Goal: Information Seeking & Learning: Learn about a topic

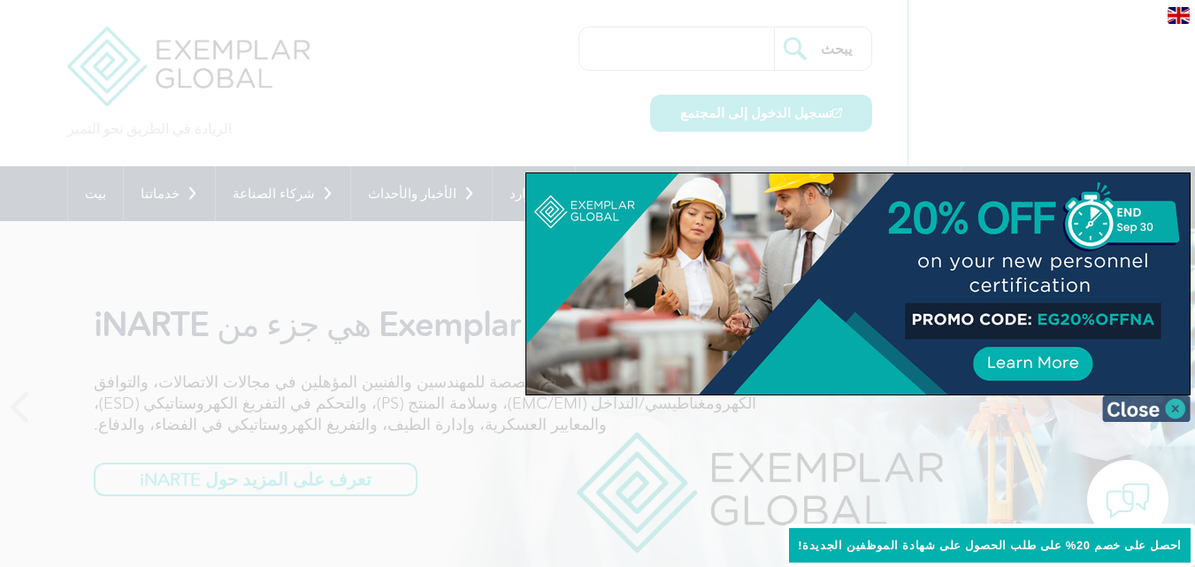
click at [1179, 405] on img at bounding box center [1146, 408] width 88 height 27
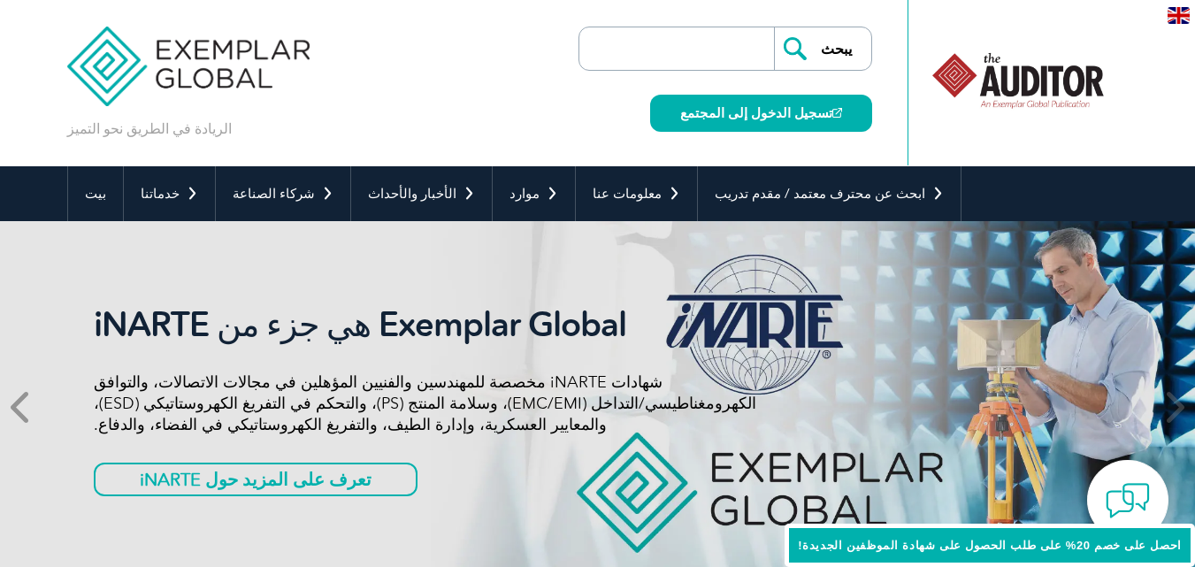
click at [9, 409] on span at bounding box center [21, 407] width 43 height 372
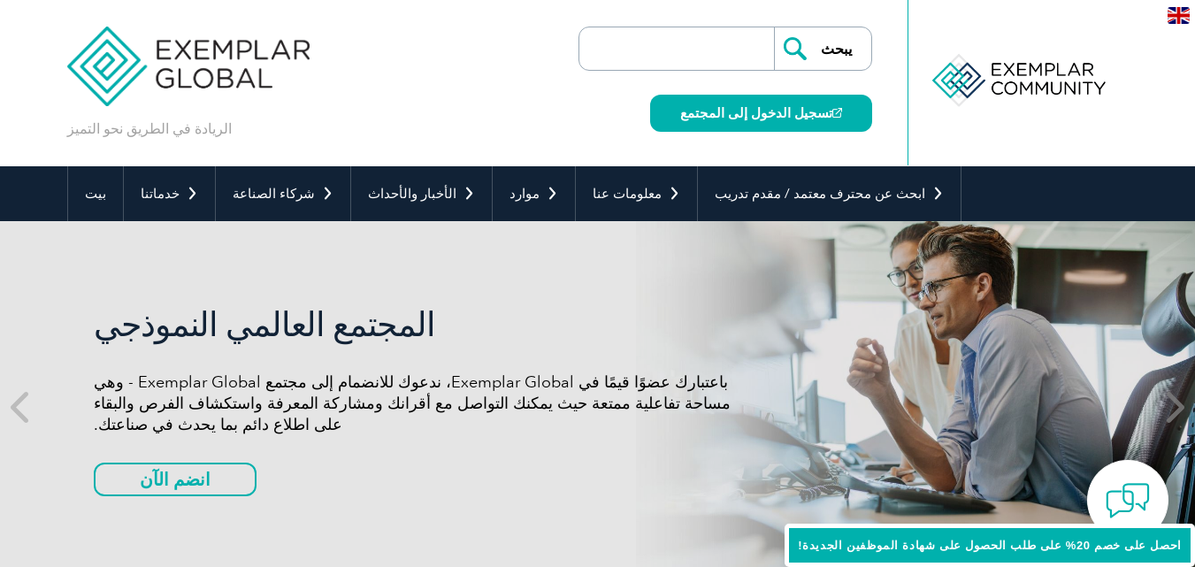
click at [1171, 407] on icon at bounding box center [1173, 407] width 22 height 0
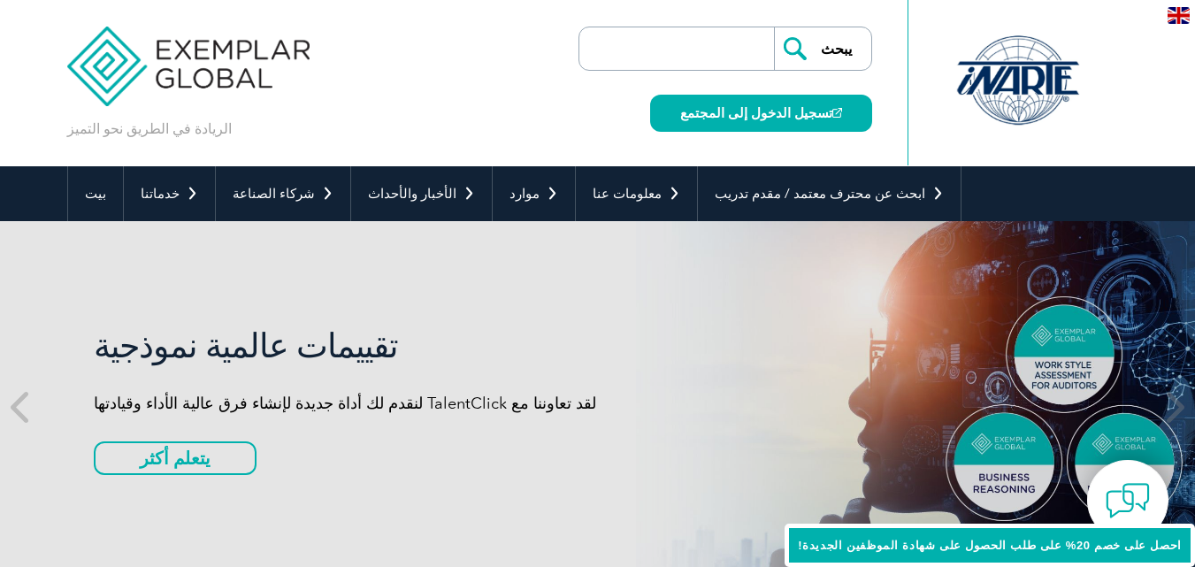
drag, startPoint x: 381, startPoint y: 346, endPoint x: 565, endPoint y: 313, distance: 186.9
click at [565, 313] on div "تقييمات عالمية نموذجية لقد تعاوننا مع TalentClick لنقدم لك أداة جديدة لإنشاء فر…" at bounding box center [598, 407] width 1062 height 372
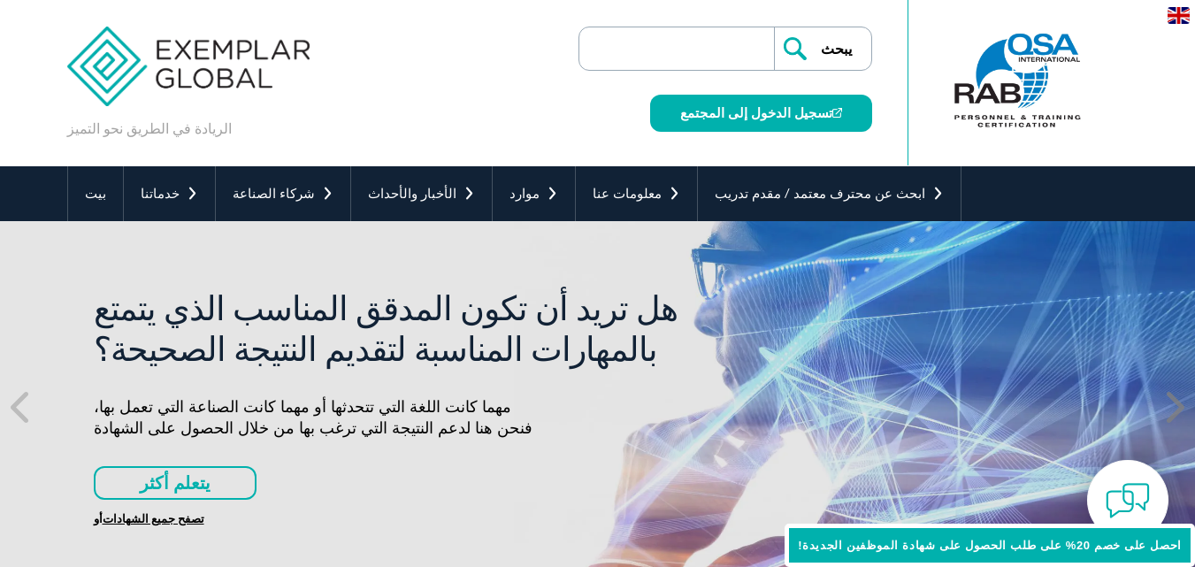
click at [1179, 407] on icon at bounding box center [1173, 407] width 22 height 0
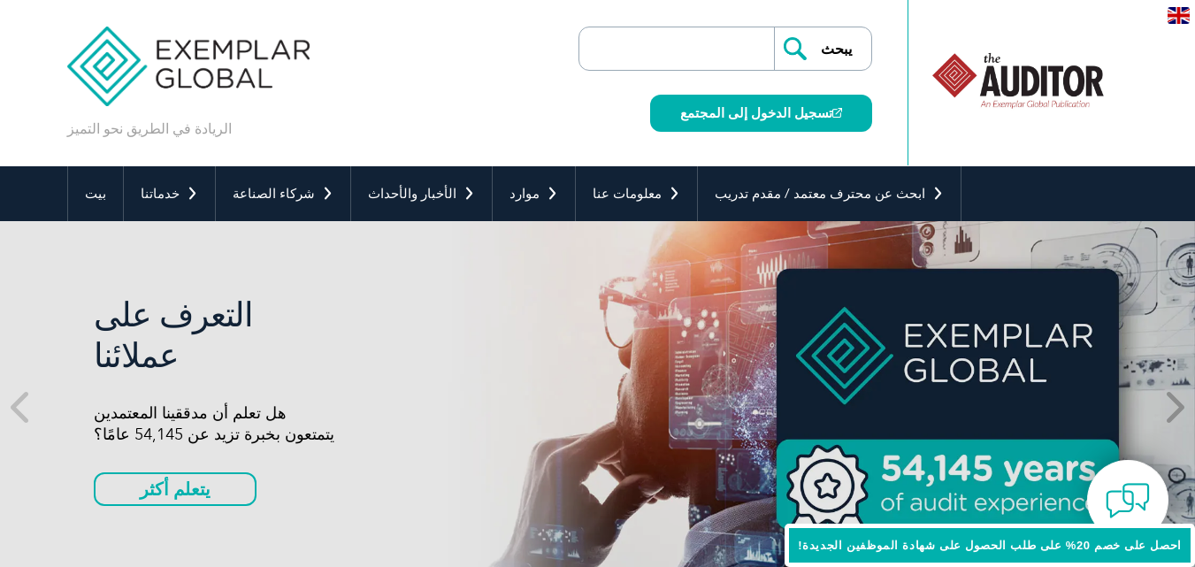
click at [1179, 407] on icon at bounding box center [1173, 407] width 22 height 0
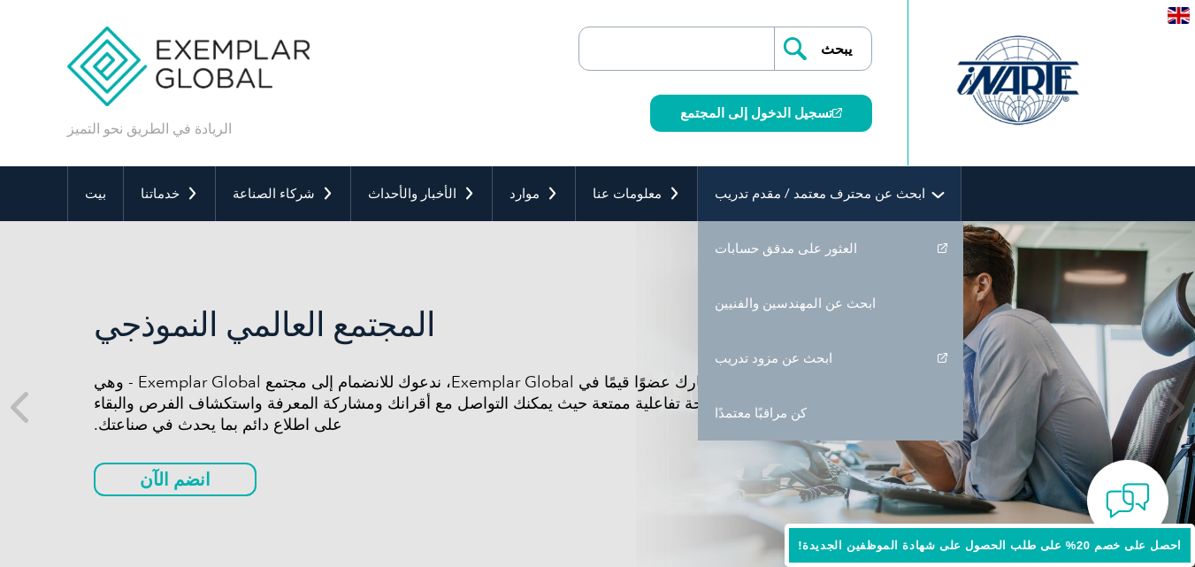
click at [725, 199] on font "ابحث عن محترف معتمد / مقدم تدريب" at bounding box center [820, 194] width 211 height 16
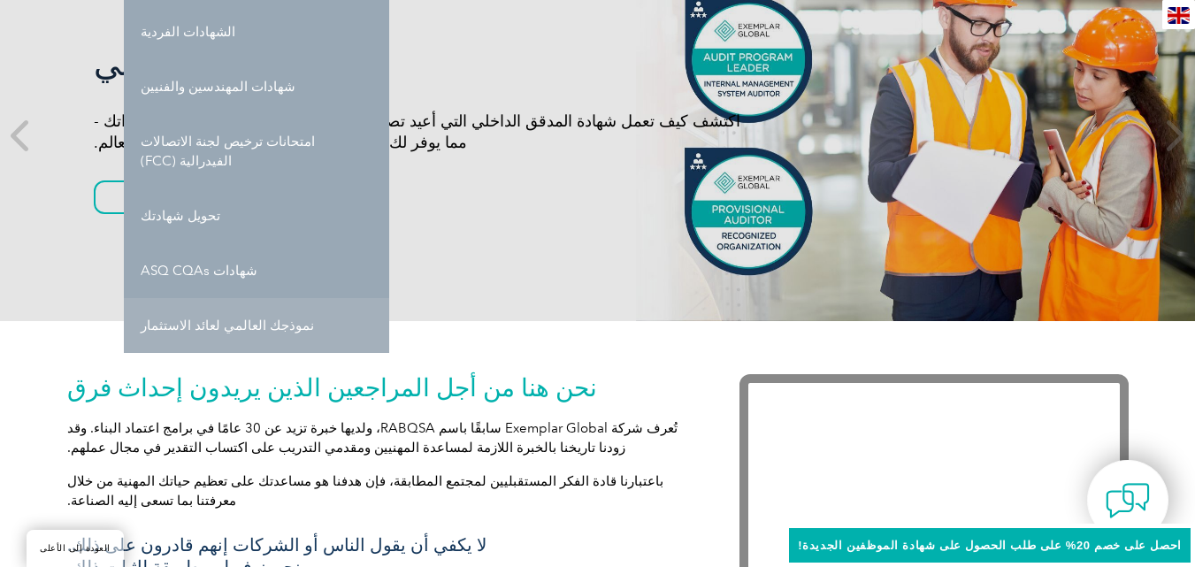
scroll to position [177, 0]
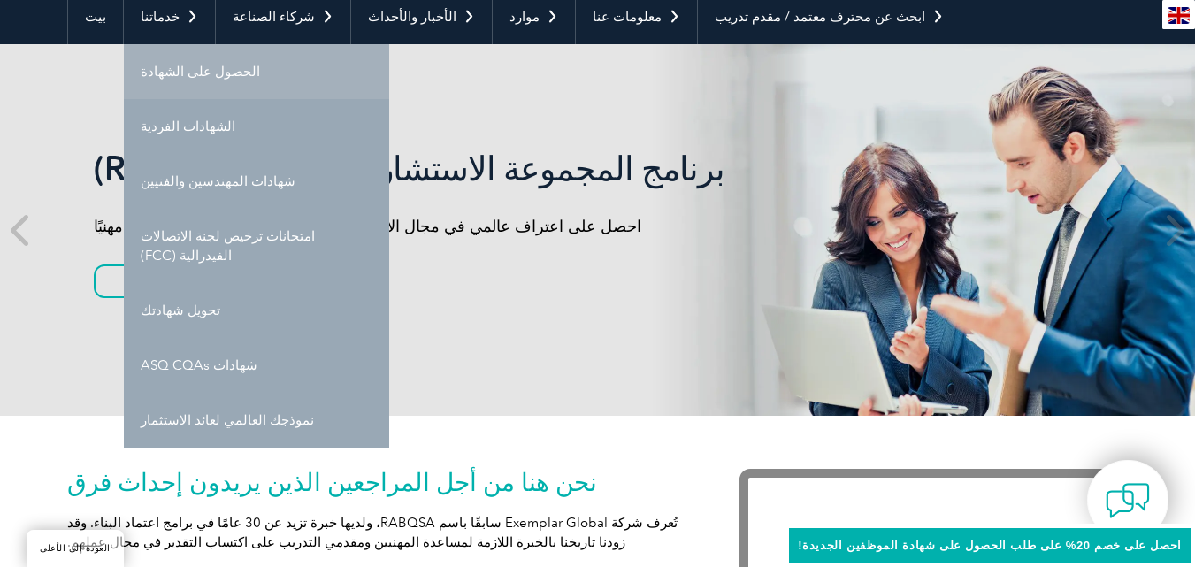
click at [188, 74] on font "الحصول على الشهادة" at bounding box center [200, 72] width 119 height 16
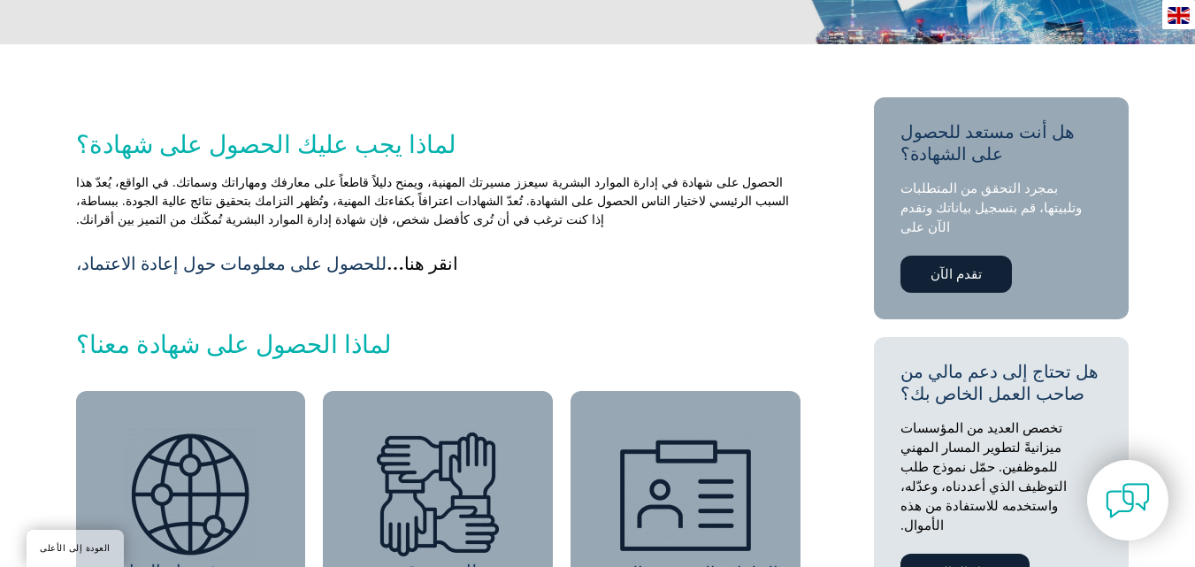
scroll to position [354, 0]
click at [969, 255] on link "تقدم الآن" at bounding box center [956, 273] width 111 height 37
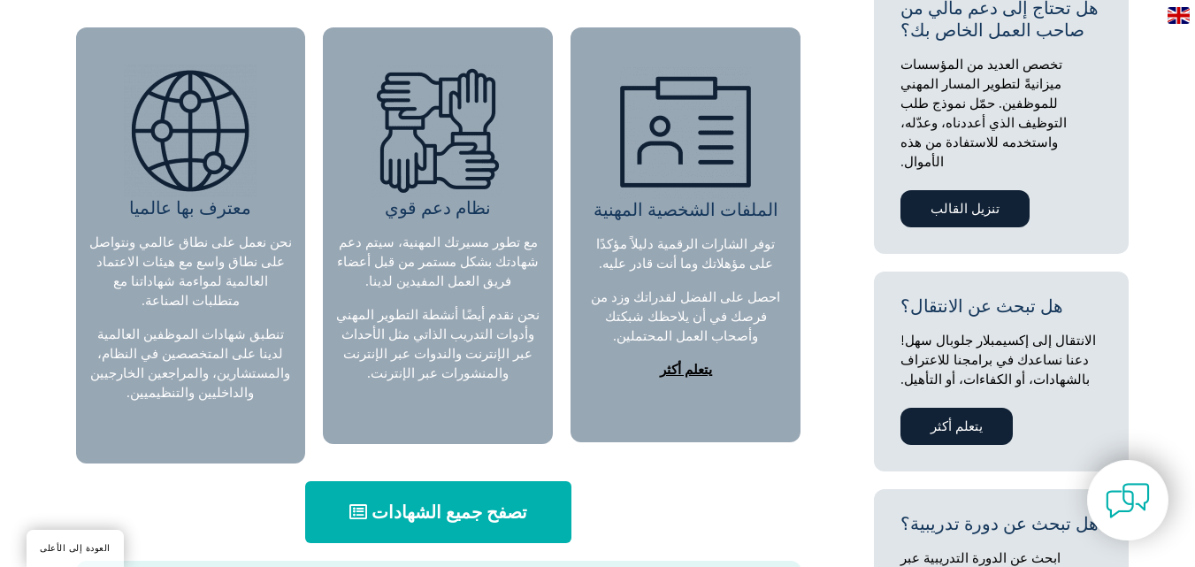
scroll to position [973, 0]
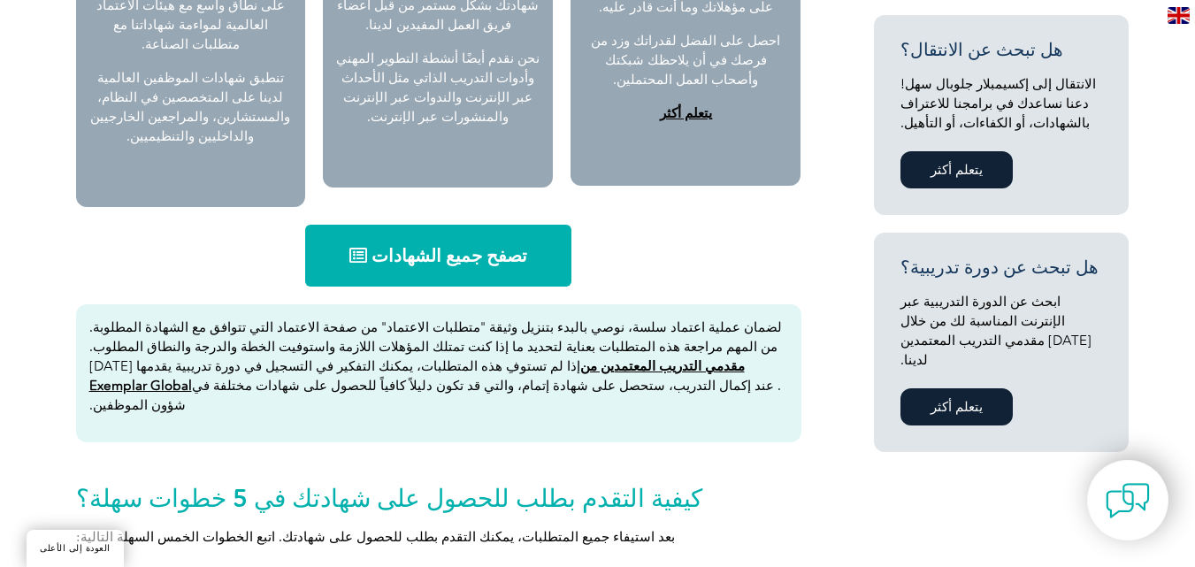
click at [487, 248] on link "تصفح جميع الشهادات" at bounding box center [438, 256] width 266 height 62
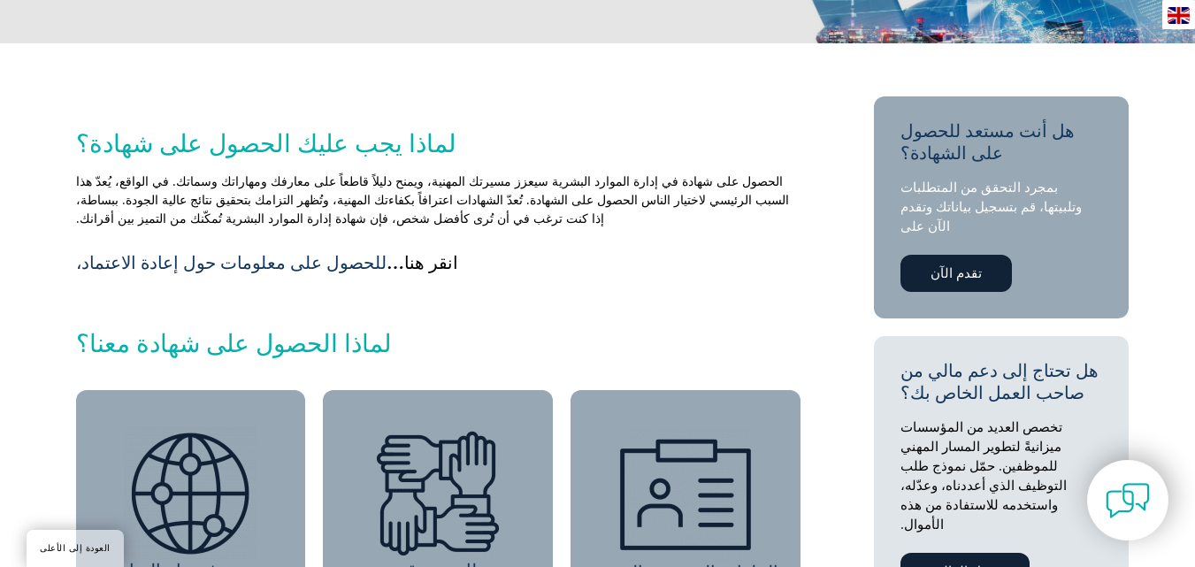
scroll to position [177, 0]
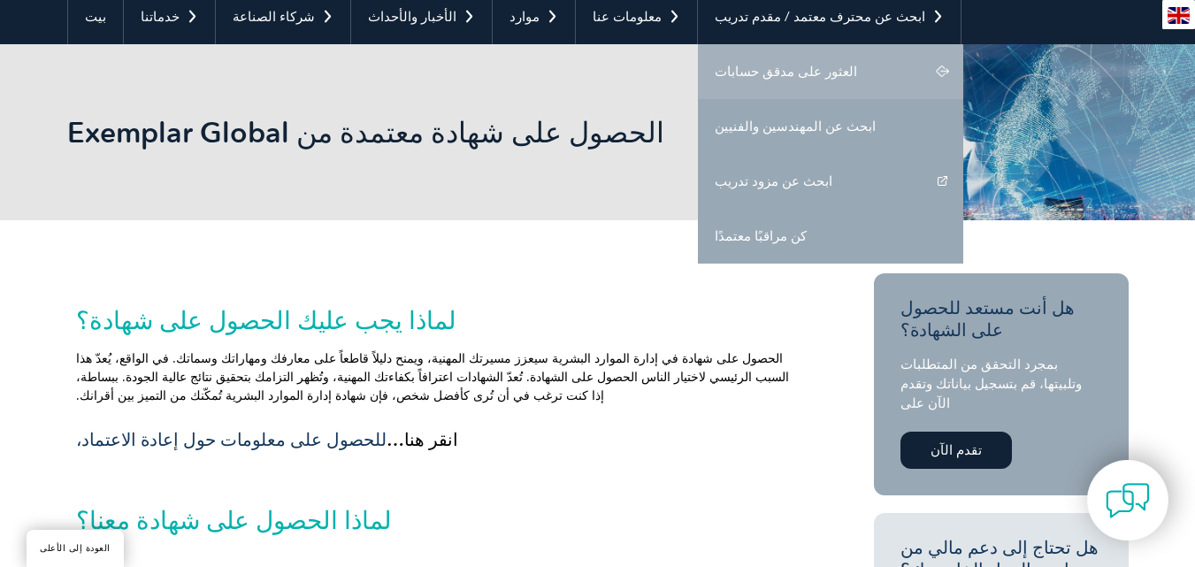
click at [717, 64] on font "العثور على مدقق حسابات" at bounding box center [786, 72] width 142 height 16
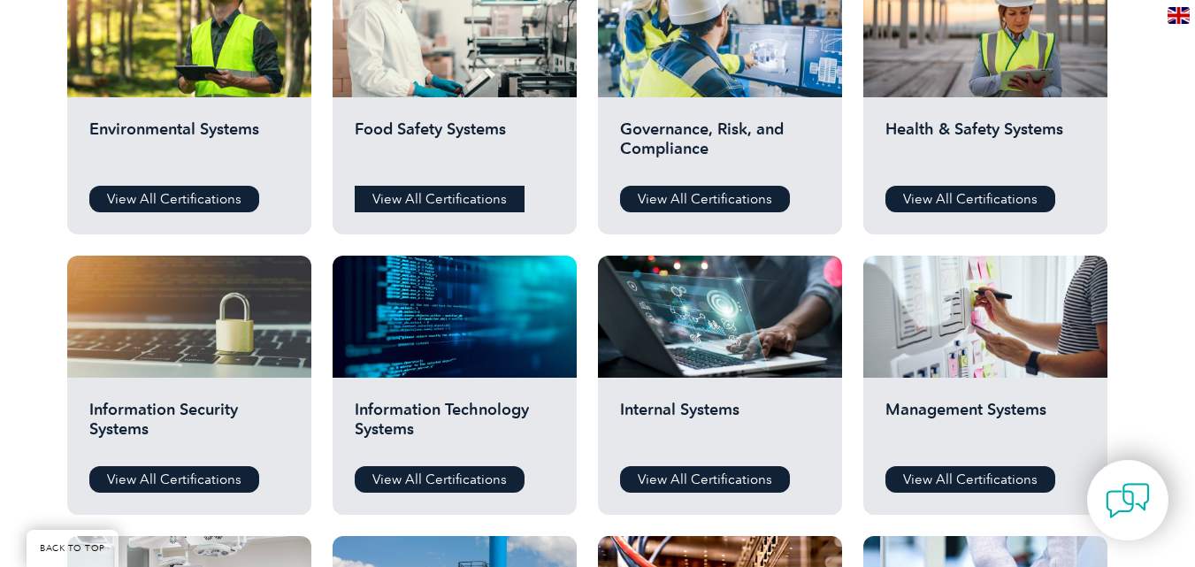
scroll to position [708, 0]
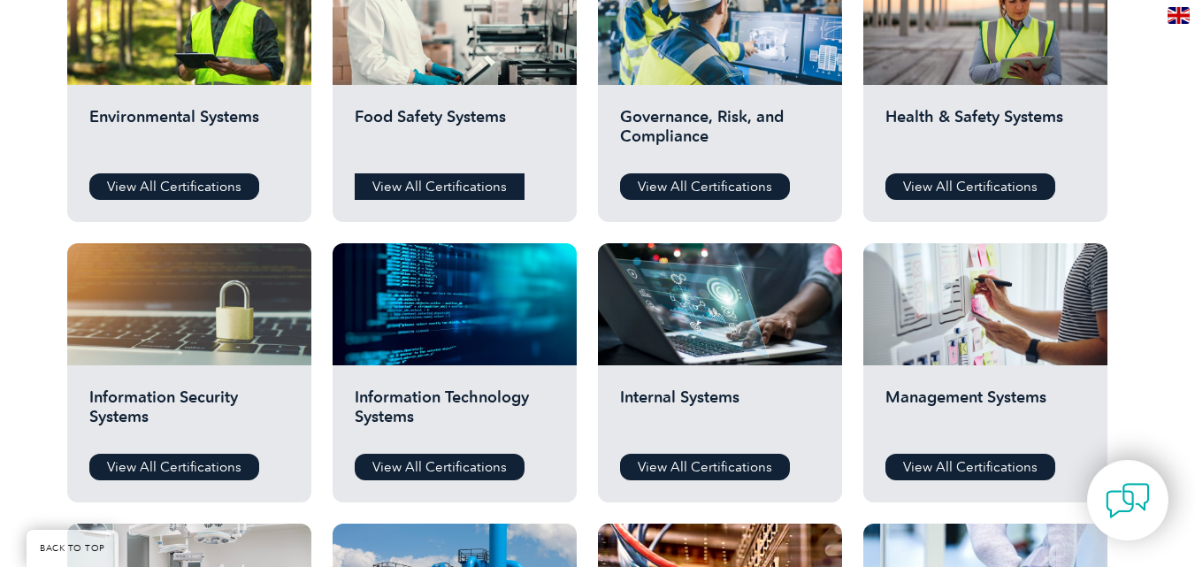
click at [449, 176] on link "View All Certifications" at bounding box center [440, 186] width 170 height 27
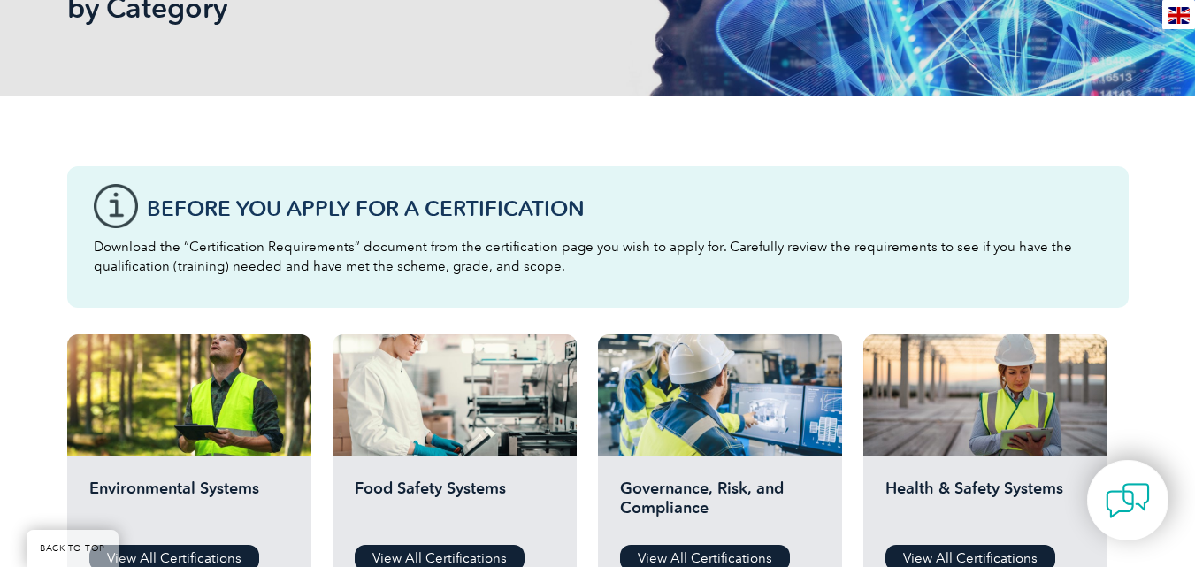
scroll to position [88, 0]
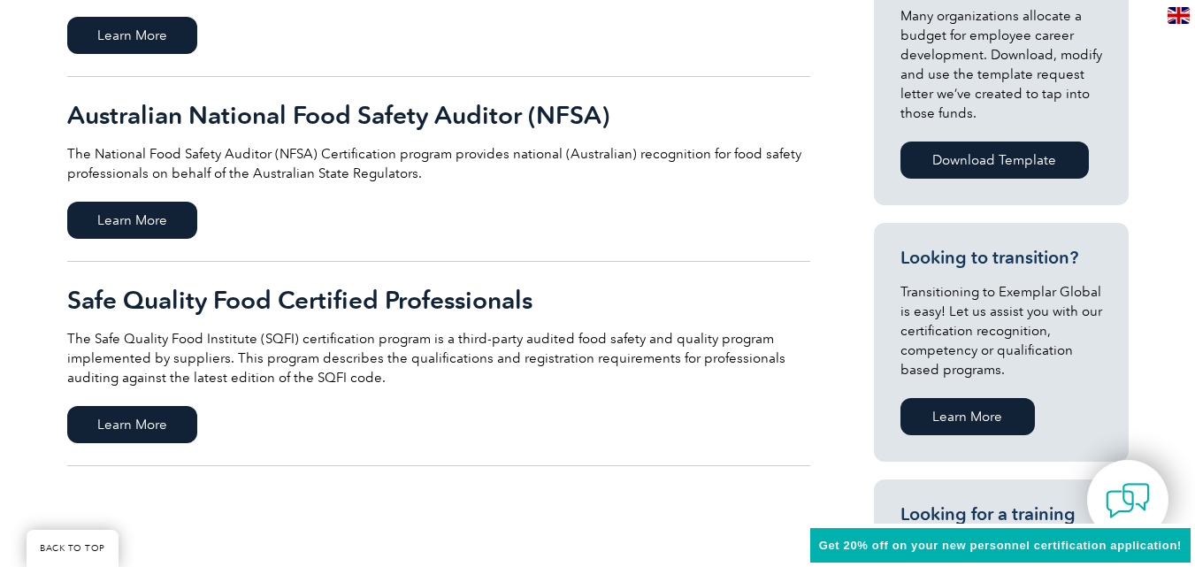
scroll to position [708, 0]
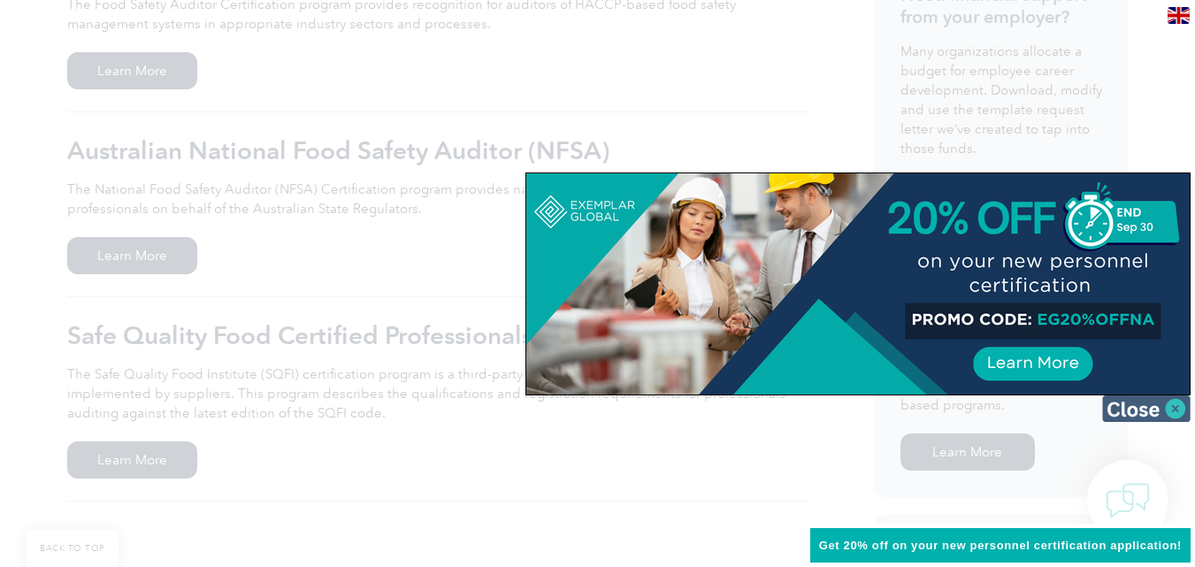
click at [1150, 410] on img at bounding box center [1146, 408] width 88 height 27
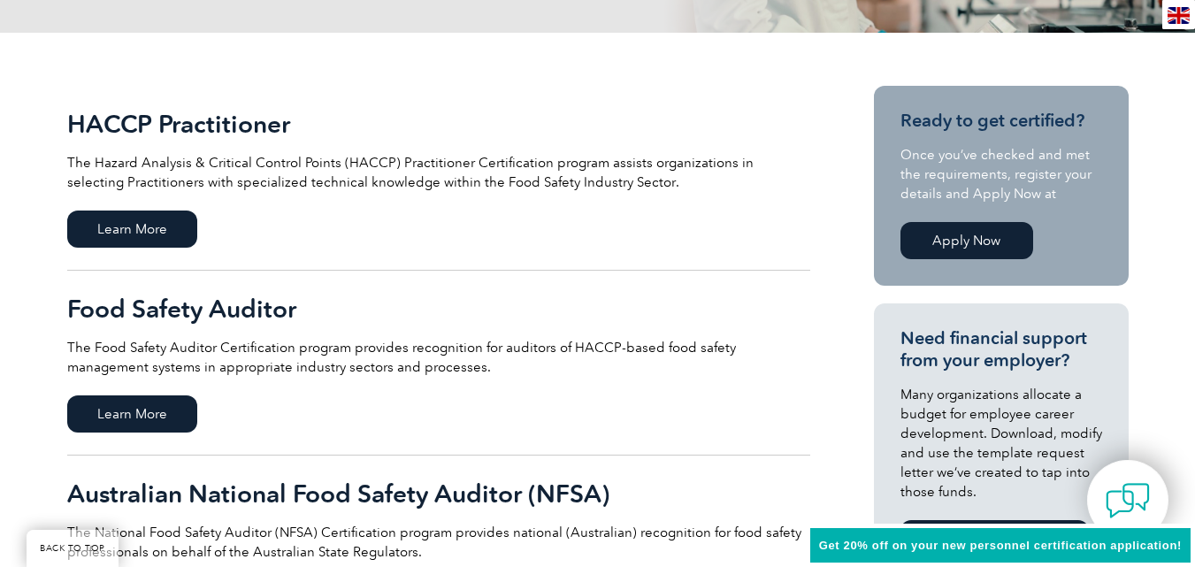
scroll to position [354, 0]
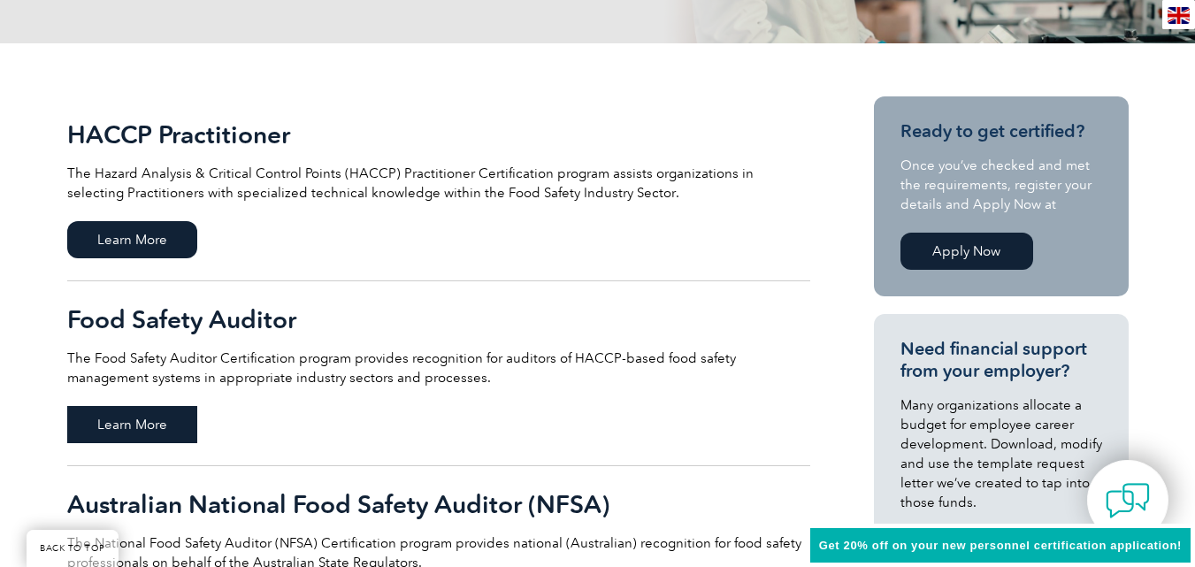
click at [102, 415] on span "Learn More" at bounding box center [132, 424] width 130 height 37
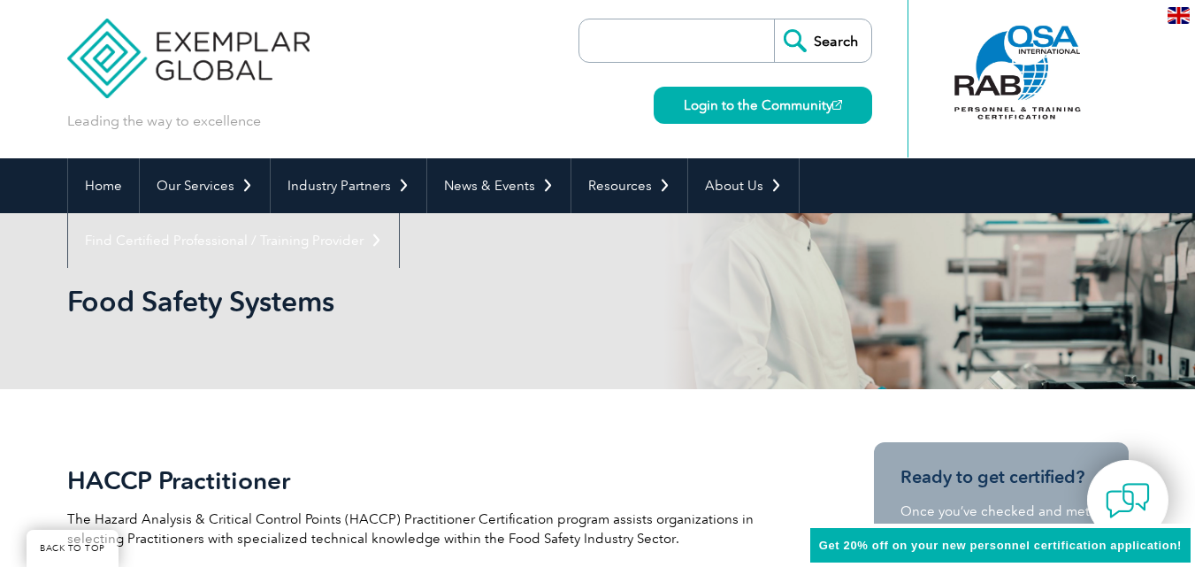
scroll to position [0, 0]
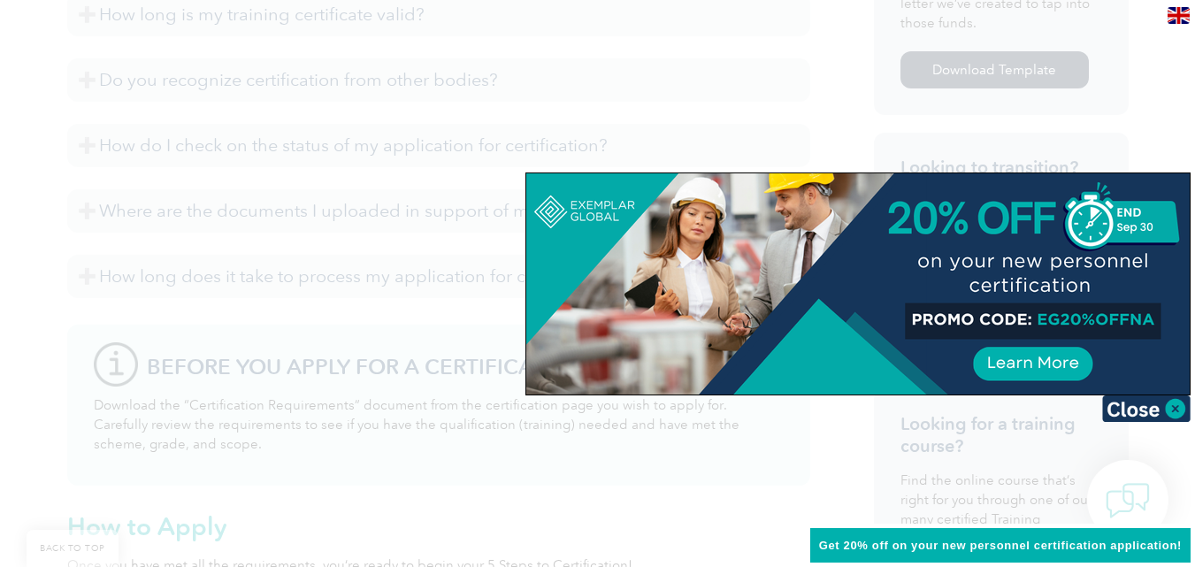
scroll to position [1215, 0]
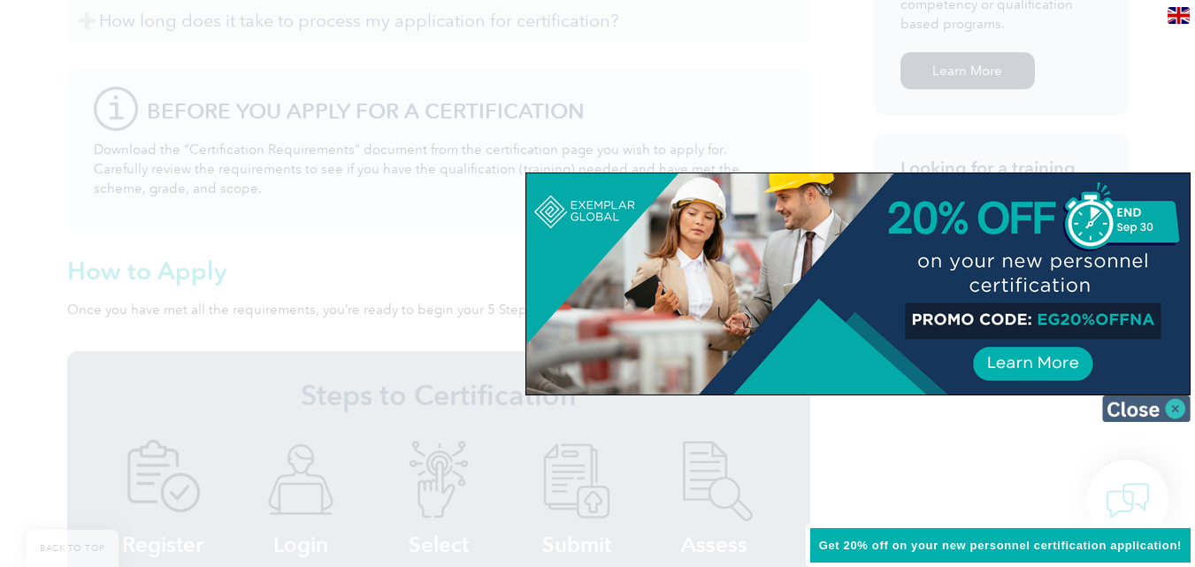
click at [1169, 410] on img at bounding box center [1146, 408] width 88 height 27
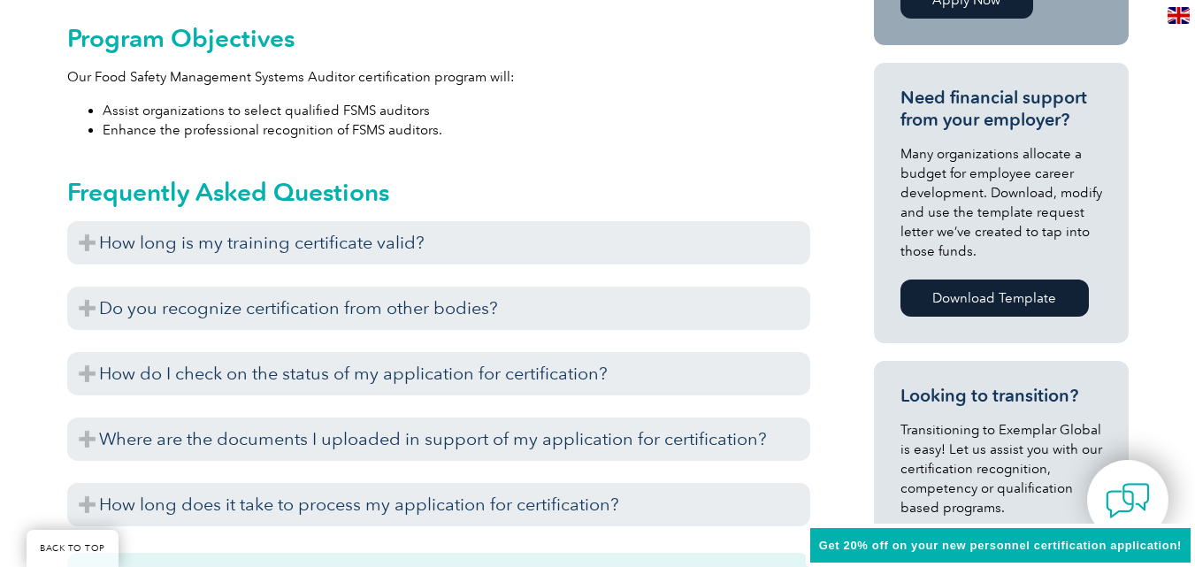
scroll to position [684, 0]
